Goal: Transaction & Acquisition: Subscribe to service/newsletter

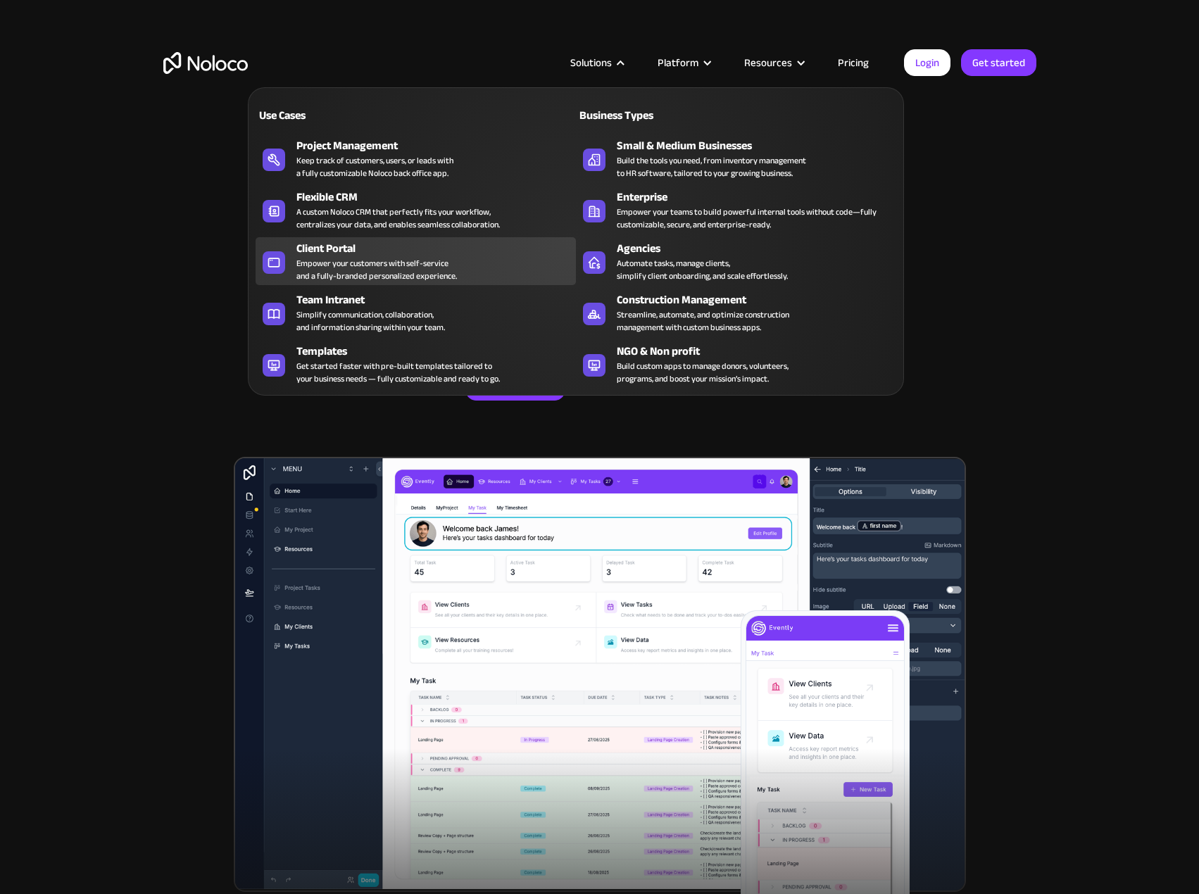
click at [489, 259] on div "Client Portal Empower your customers with self-service and a fully-branded pers…" at bounding box center [432, 261] width 273 height 42
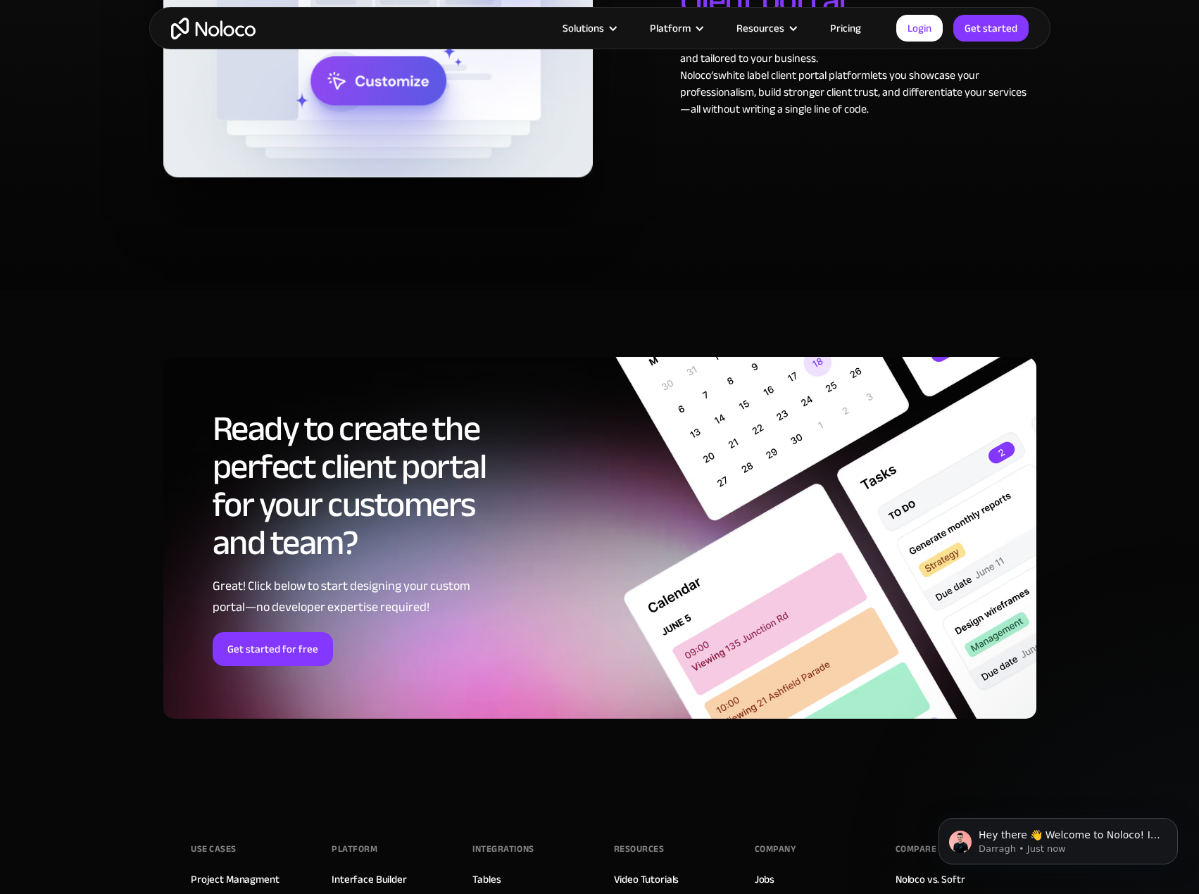
scroll to position [7417, 0]
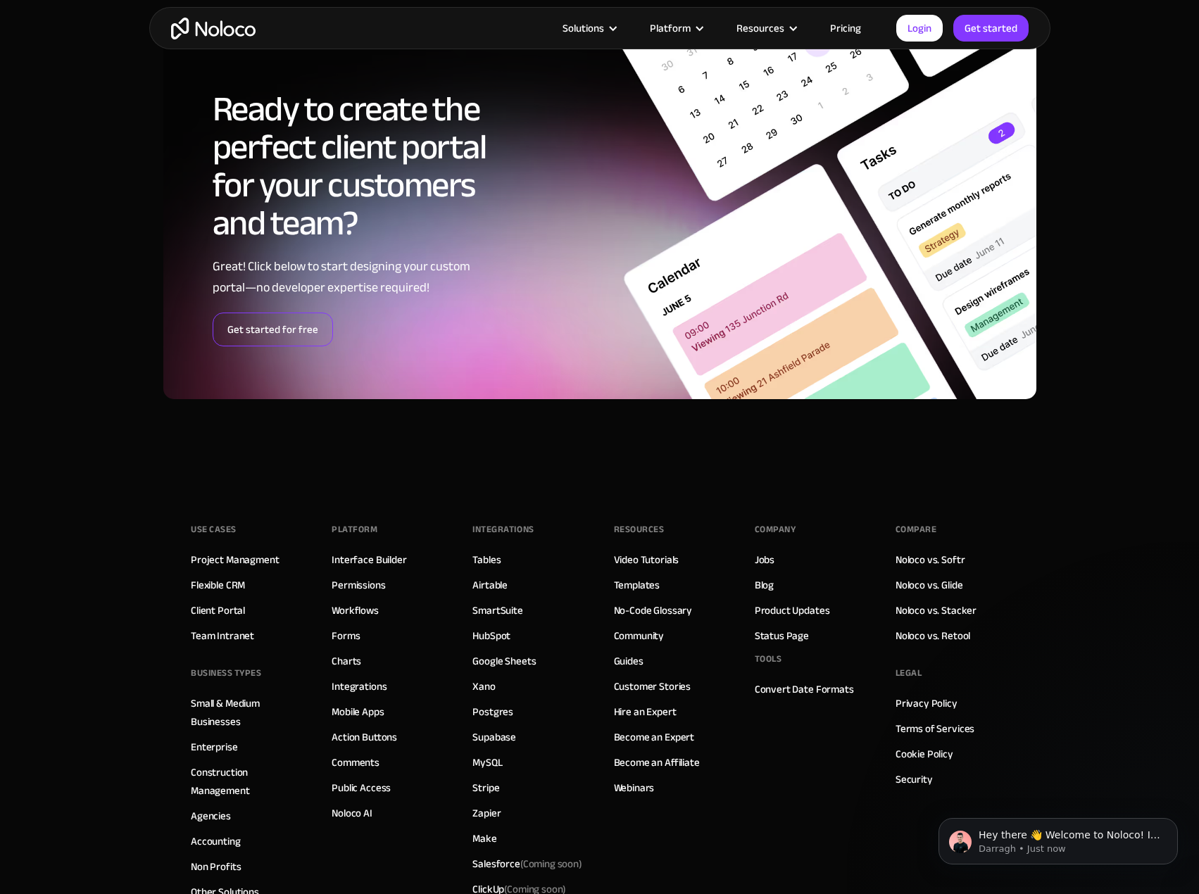
click at [293, 318] on link "Get started for free" at bounding box center [273, 330] width 120 height 34
click at [1172, 818] on button "Dismiss notification" at bounding box center [1174, 822] width 18 height 18
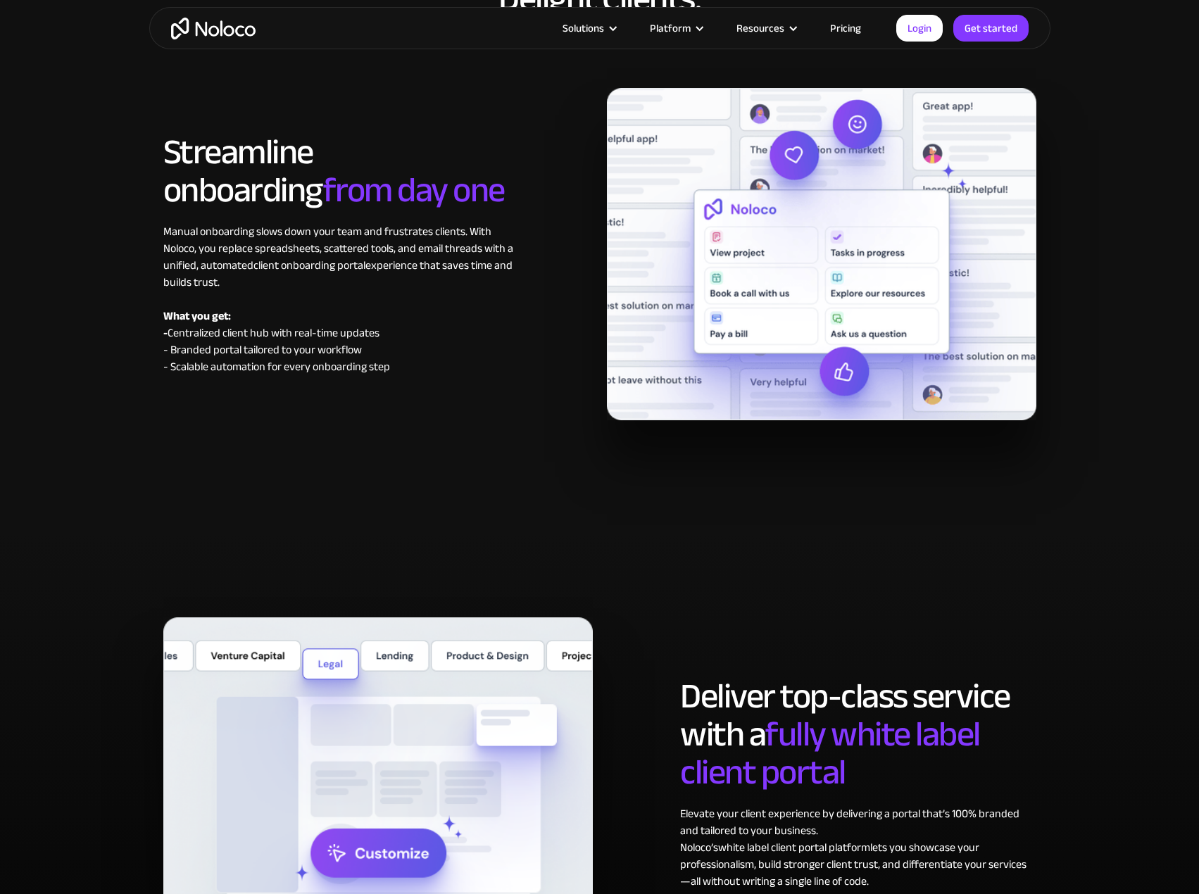
scroll to position [5258, 0]
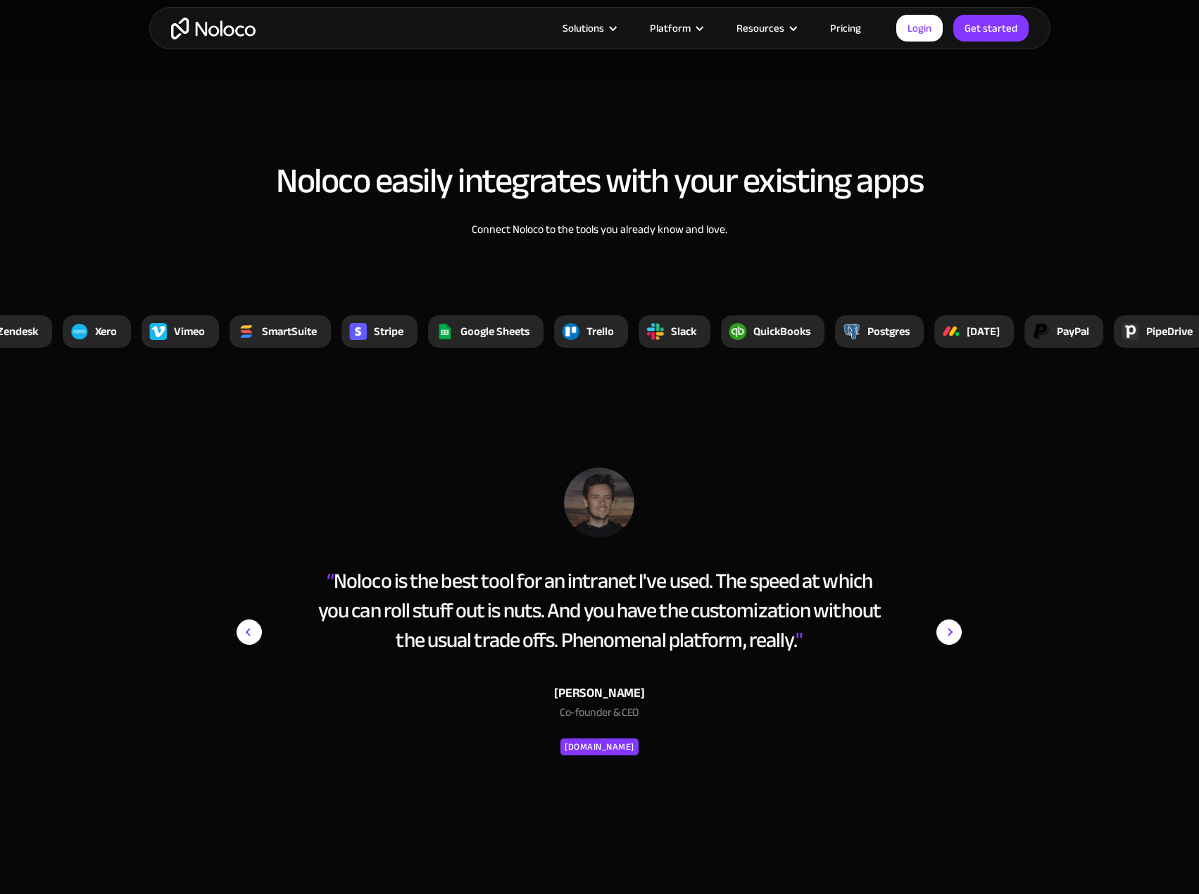
click at [841, 29] on link "Pricing" at bounding box center [846, 28] width 66 height 18
